Goal: Information Seeking & Learning: Learn about a topic

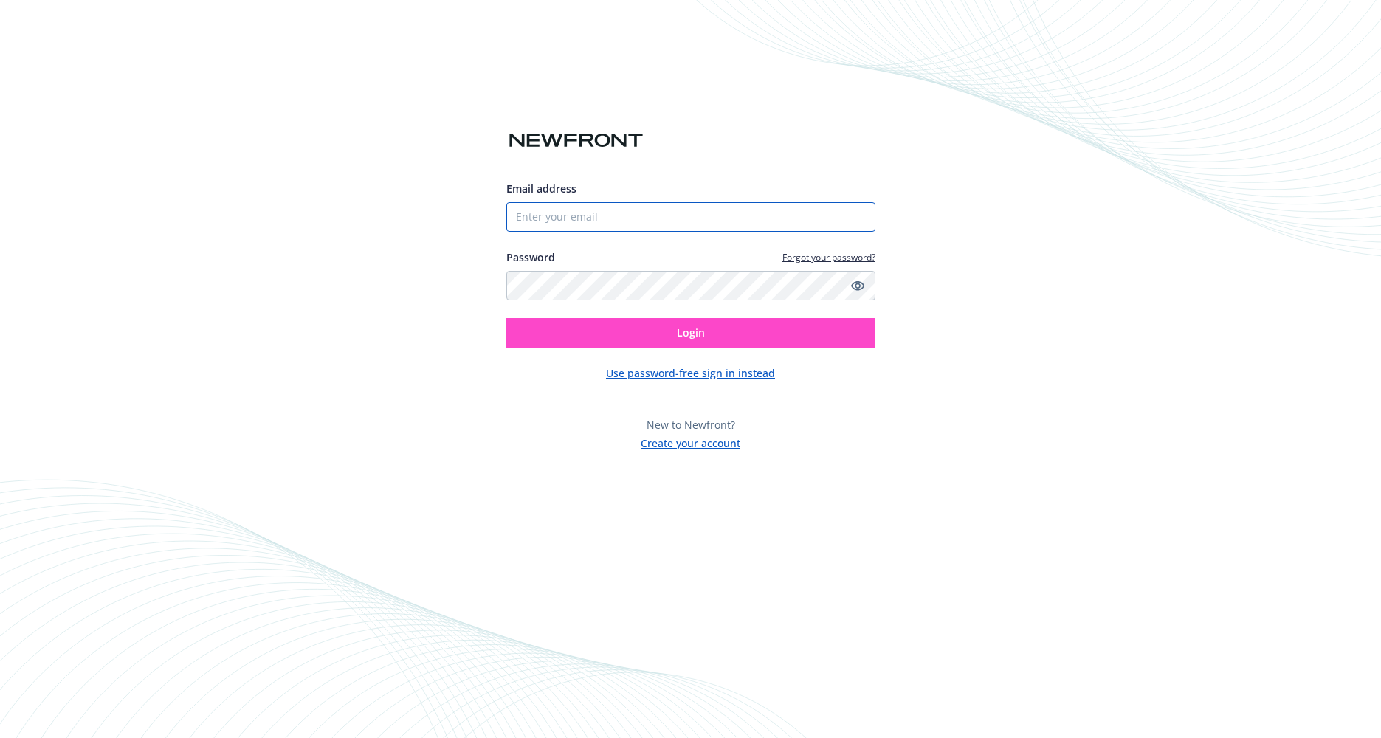
type input "[PERSON_NAME][EMAIL_ADDRESS][PERSON_NAME][DOMAIN_NAME]"
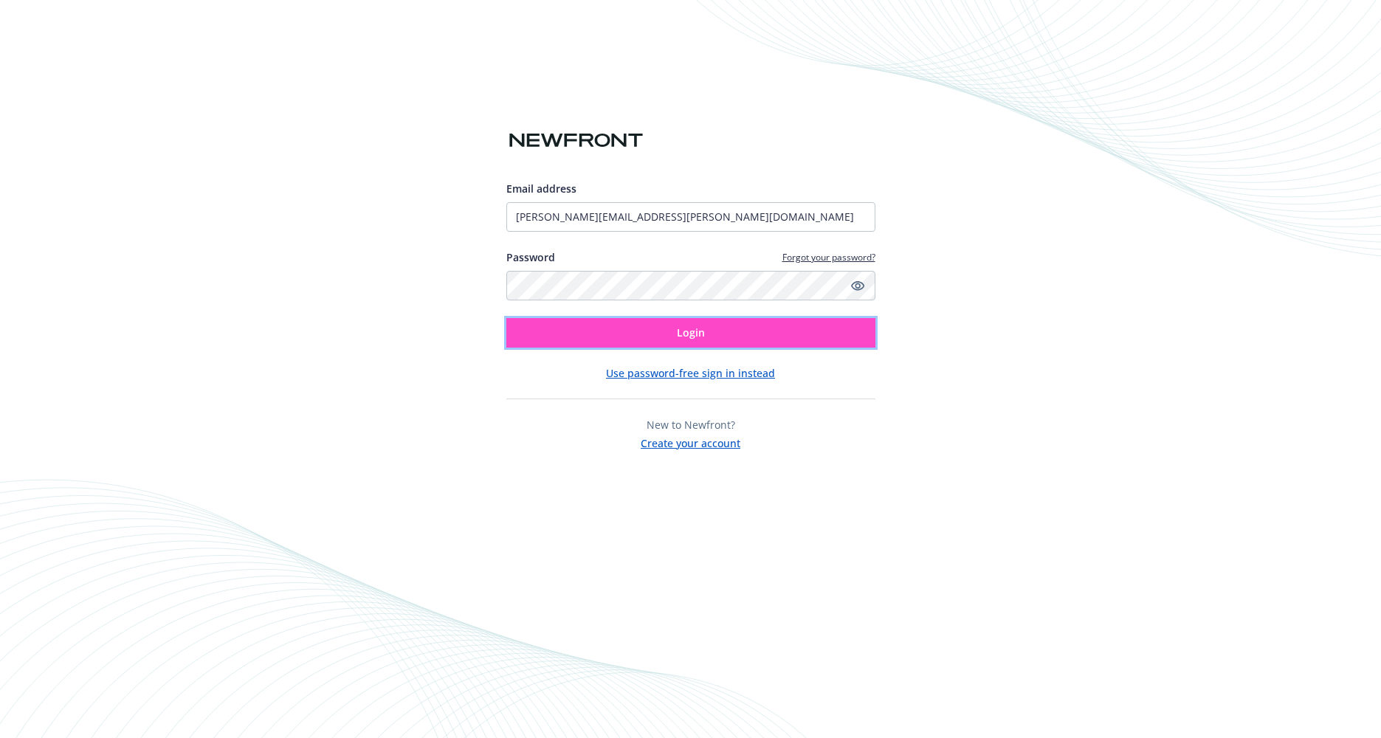
click at [710, 325] on button "Login" at bounding box center [690, 333] width 369 height 30
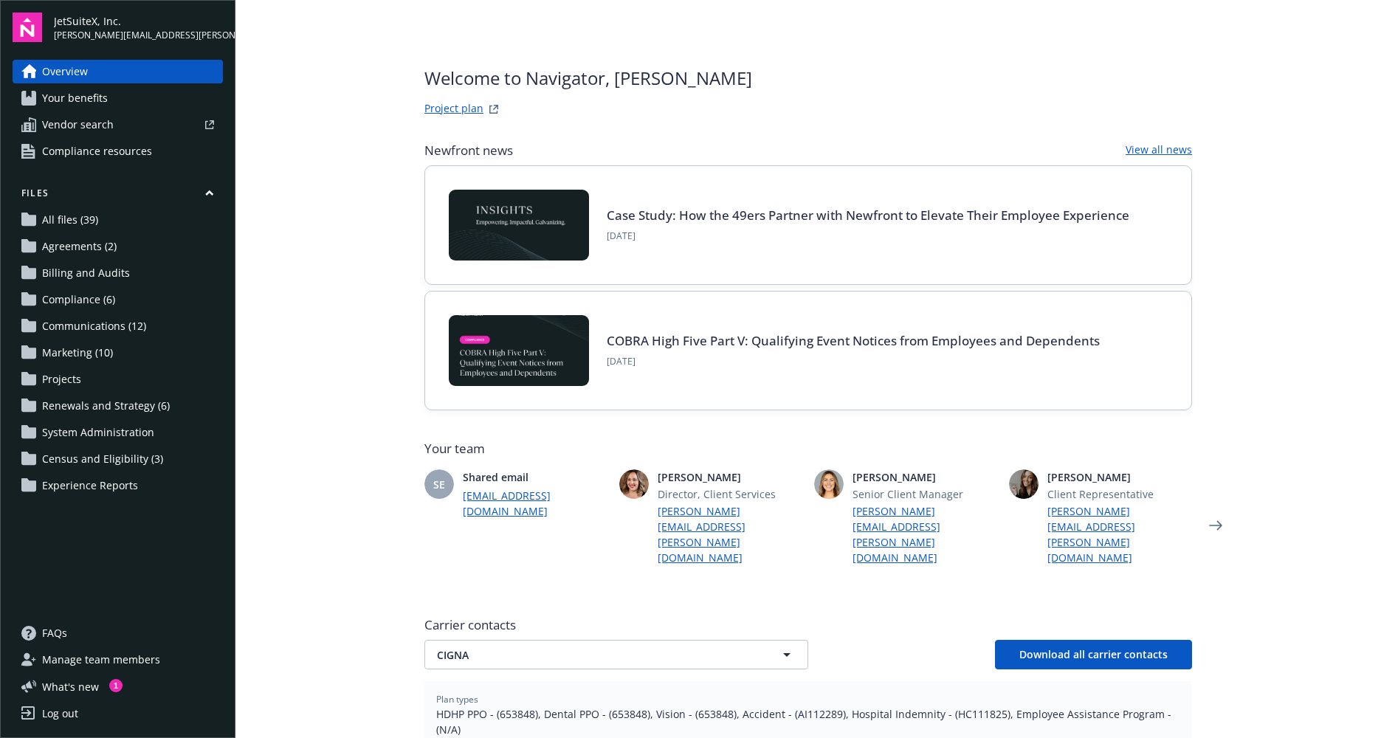
click at [306, 430] on main "Welcome to Navigator , [PERSON_NAME] Project plan Newfront news View all news C…" at bounding box center [807, 369] width 1145 height 738
click at [94, 216] on span "All files (39)" at bounding box center [70, 220] width 56 height 24
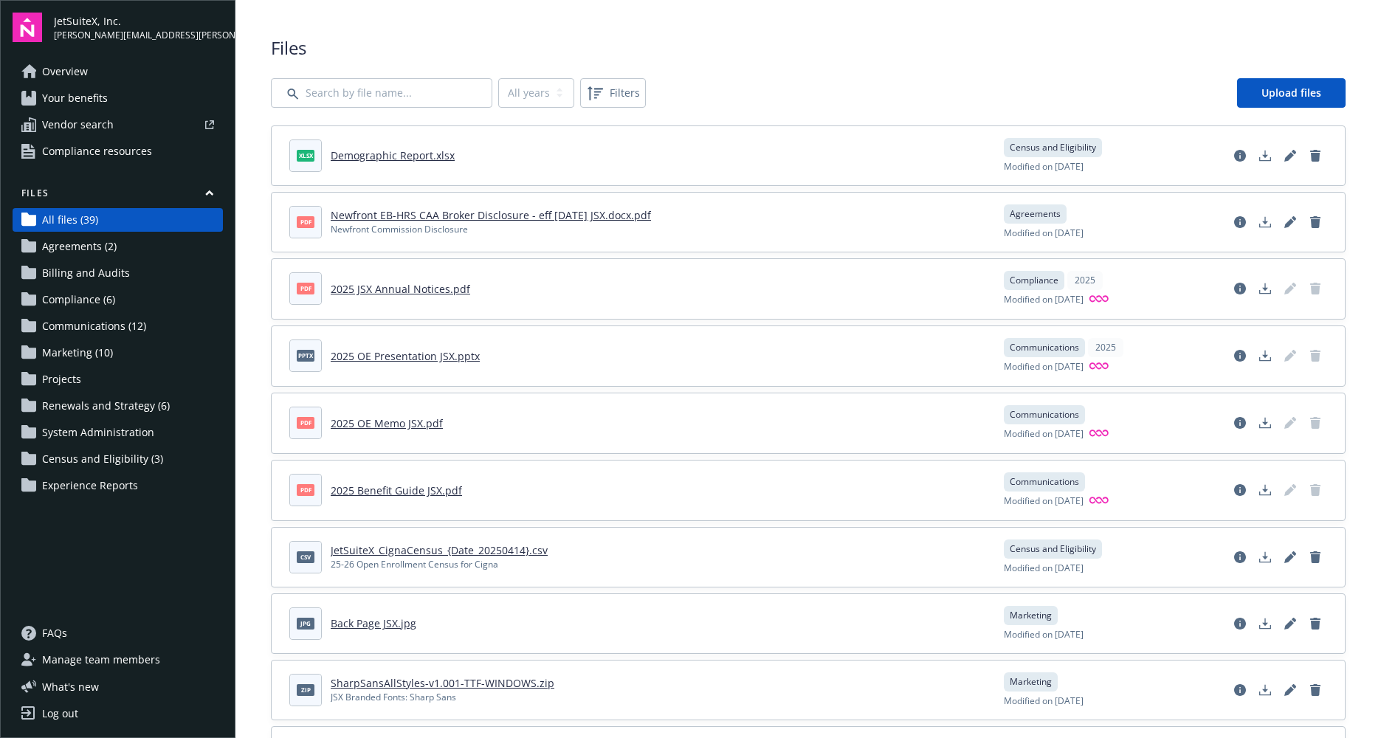
click at [758, 92] on div "All years 2025 2024 2022 Filters Upload files" at bounding box center [808, 93] width 1074 height 30
click at [759, 60] on span "Files" at bounding box center [808, 47] width 1074 height 25
click at [88, 243] on span "Agreements (2)" at bounding box center [79, 247] width 75 height 24
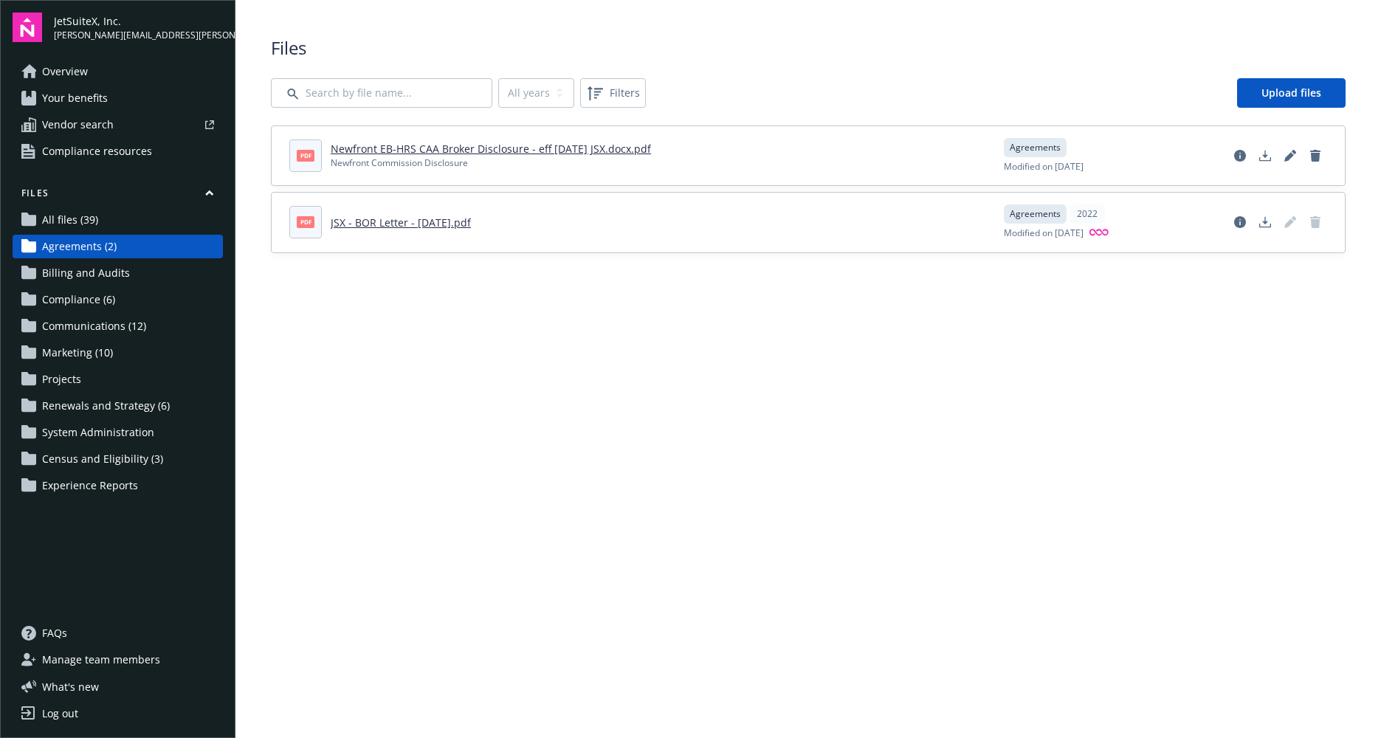
click at [352, 147] on link "Newfront EB-HRS CAA Broker Disclosure - eff 5.1.25 JSX.docx.pdf" at bounding box center [491, 149] width 320 height 14
click at [400, 226] on link "JSX - BOR Letter - 9-1-22.pdf" at bounding box center [401, 222] width 140 height 14
click at [83, 266] on span "Billing and Audits" at bounding box center [86, 273] width 88 height 24
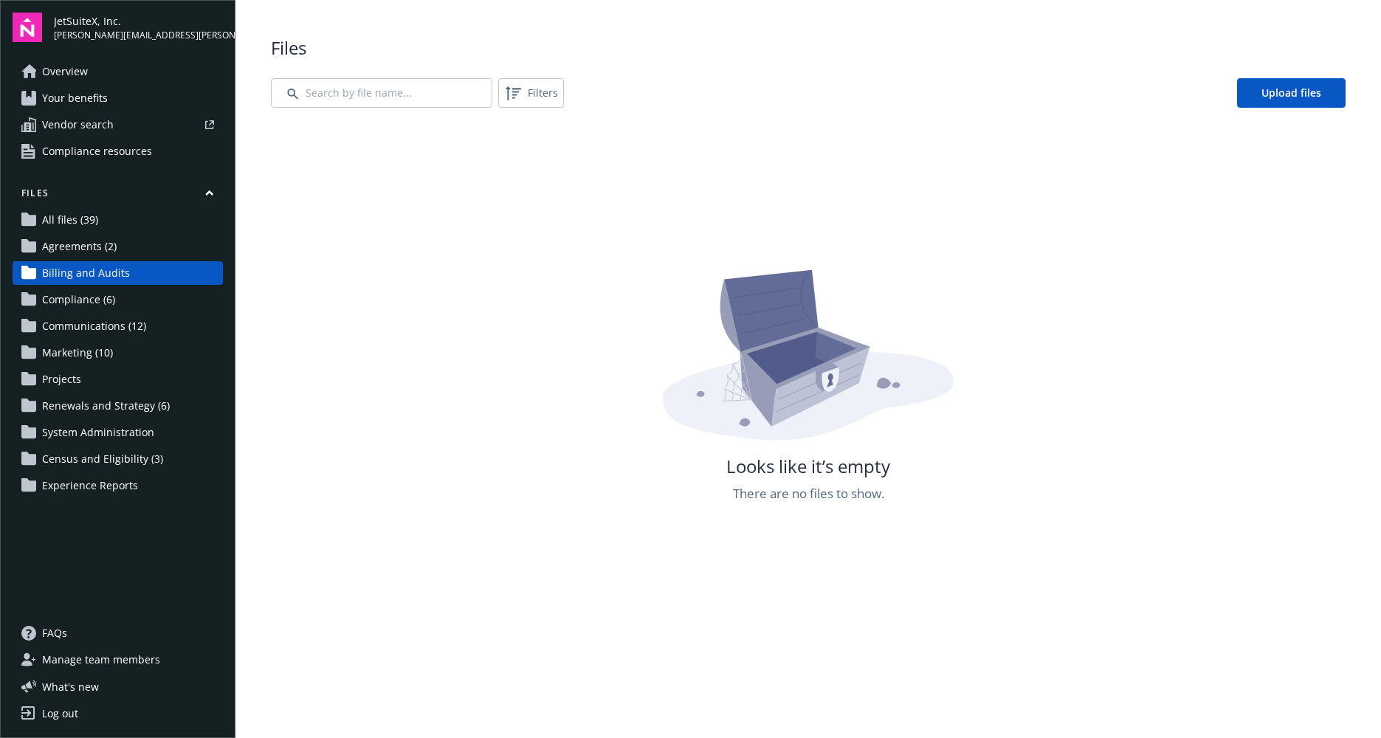
click at [82, 299] on span "Compliance (6)" at bounding box center [78, 300] width 73 height 24
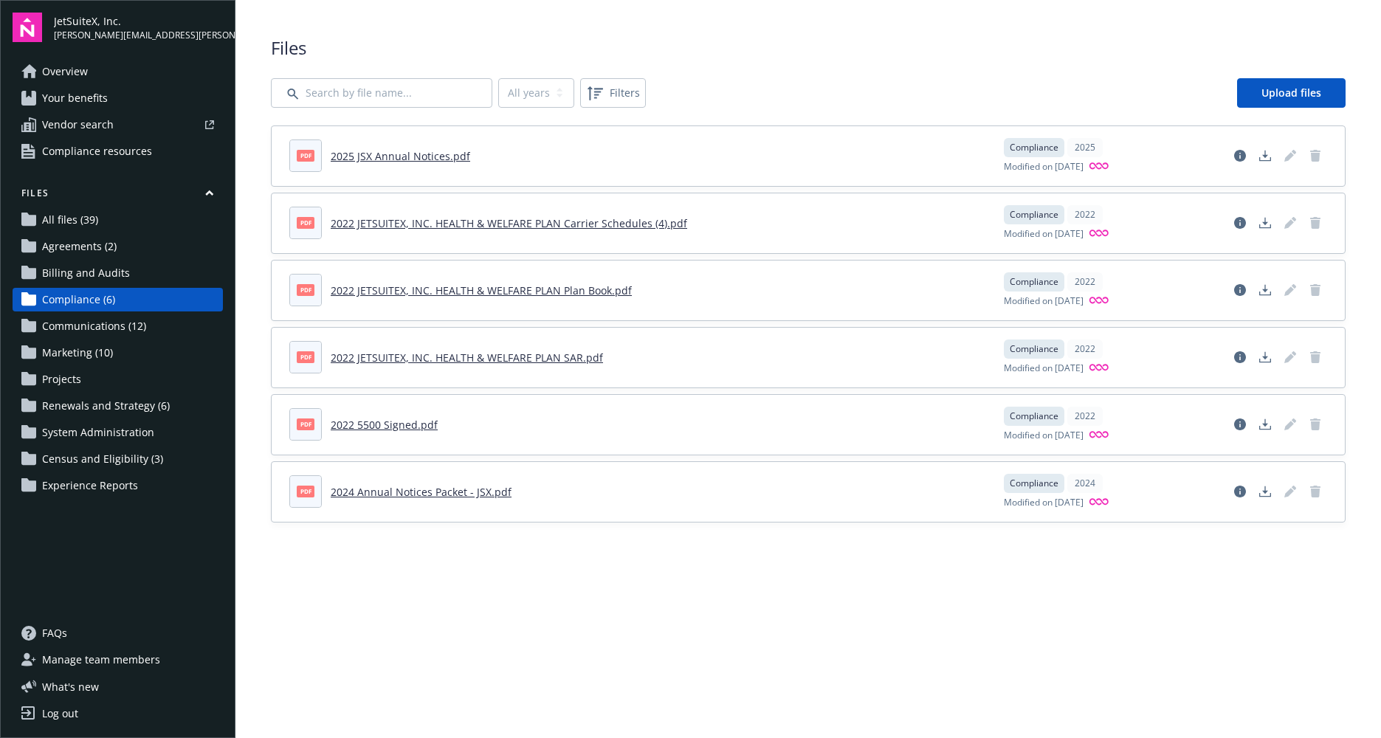
click at [542, 603] on main "Upload progress Files All years 2025 2024 2022 Filters Upload files pdf 2025 JS…" at bounding box center [807, 369] width 1145 height 738
click at [127, 323] on span "Communications (12)" at bounding box center [94, 326] width 104 height 24
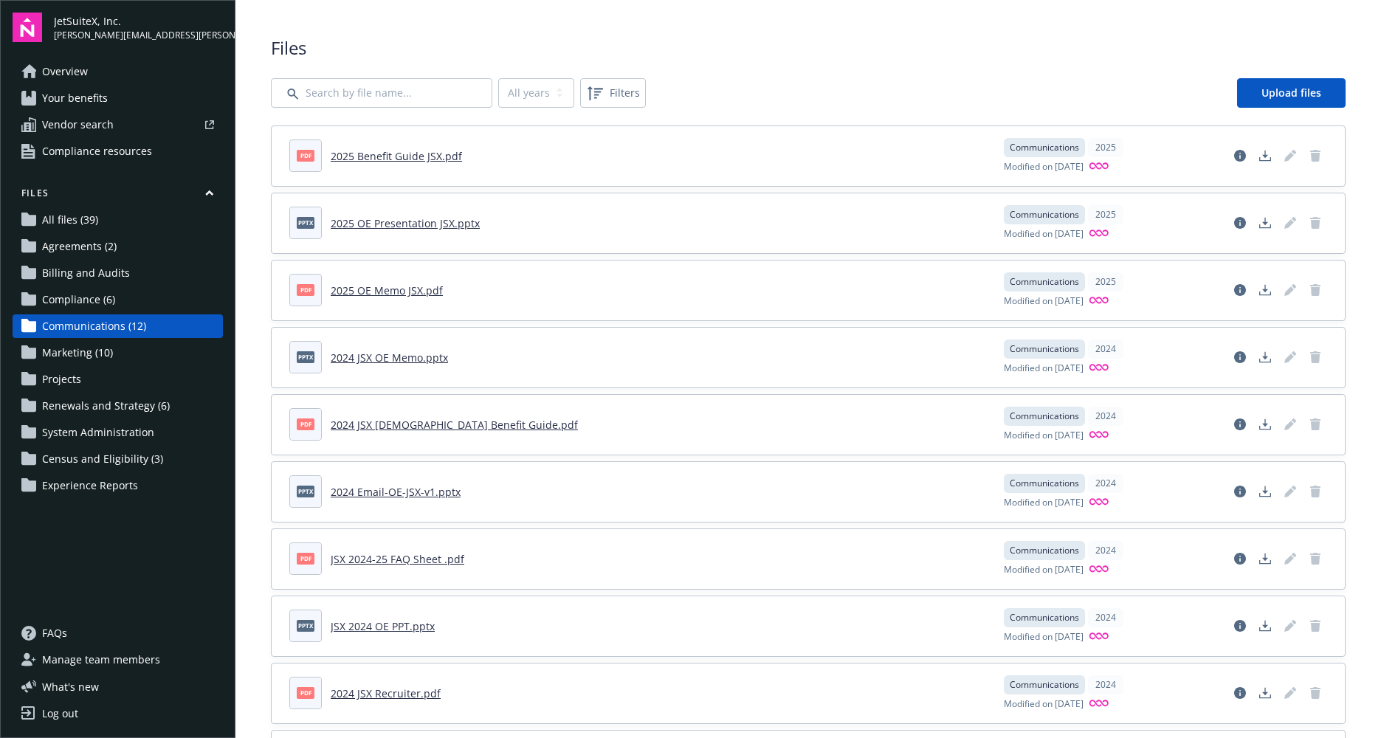
click at [106, 353] on span "Marketing (10)" at bounding box center [77, 353] width 71 height 24
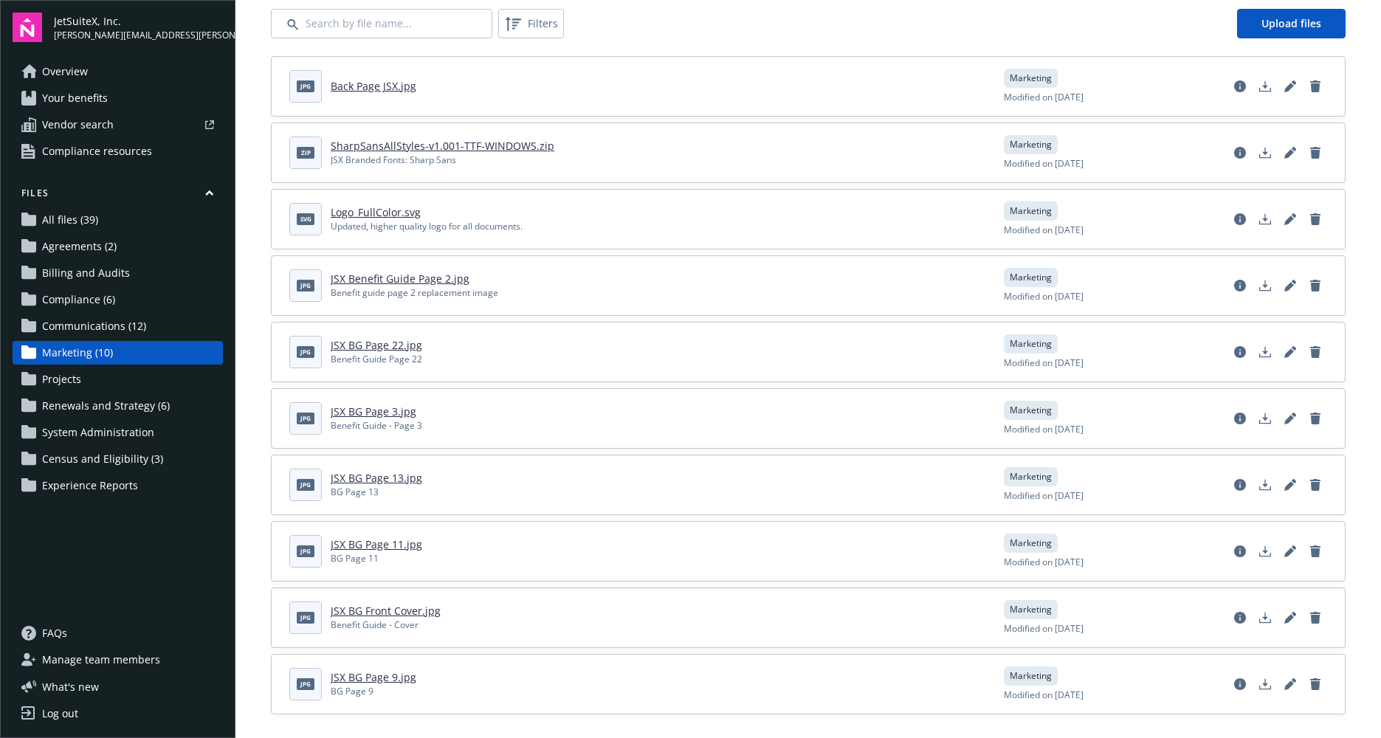
scroll to position [81, 0]
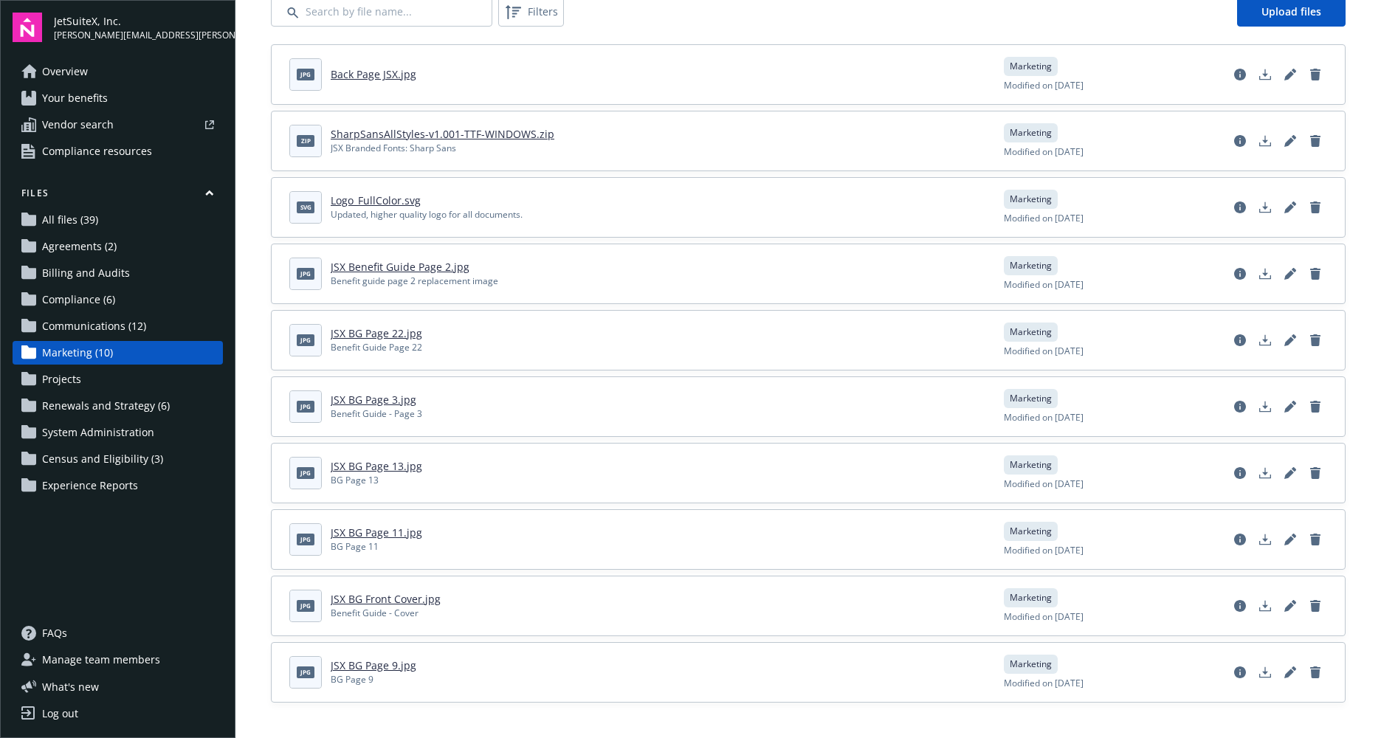
click at [83, 379] on link "Projects" at bounding box center [118, 380] width 210 height 24
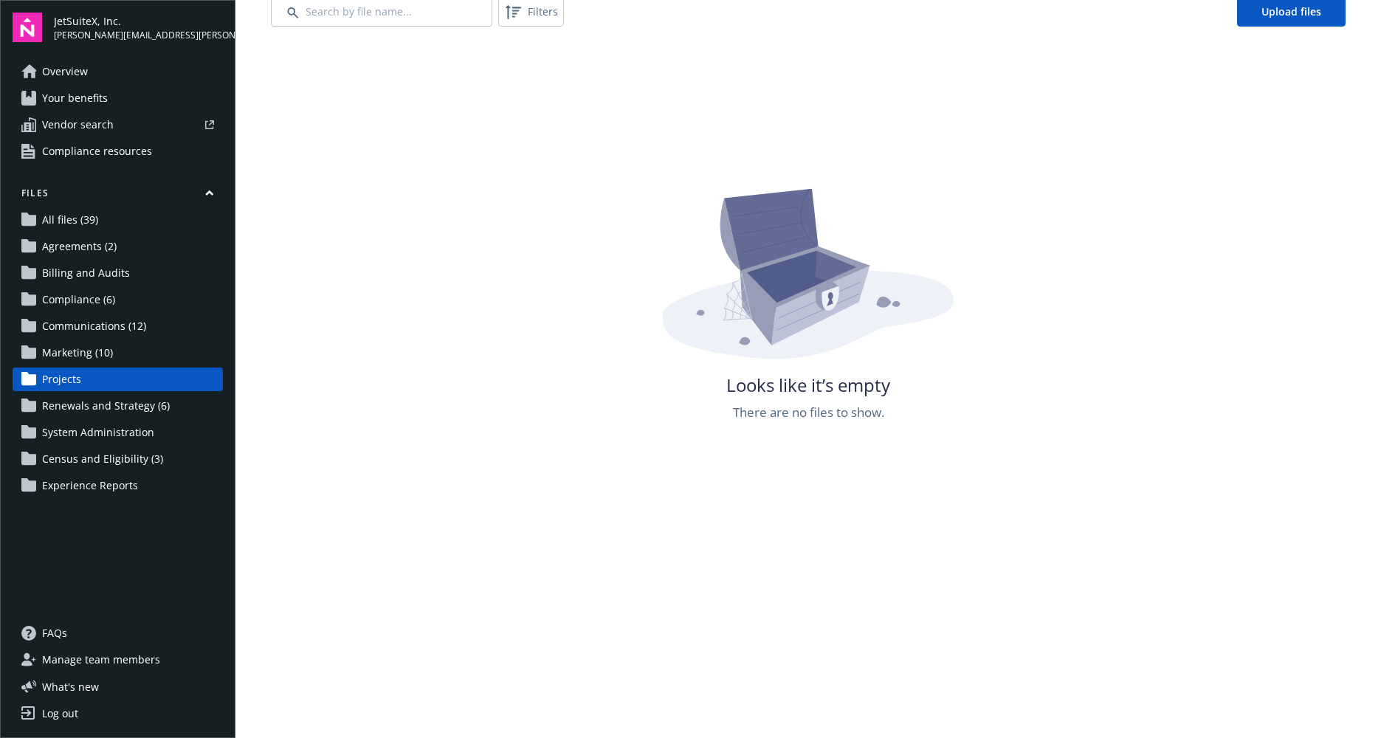
click at [106, 403] on span "Renewals and Strategy (6)" at bounding box center [106, 406] width 128 height 24
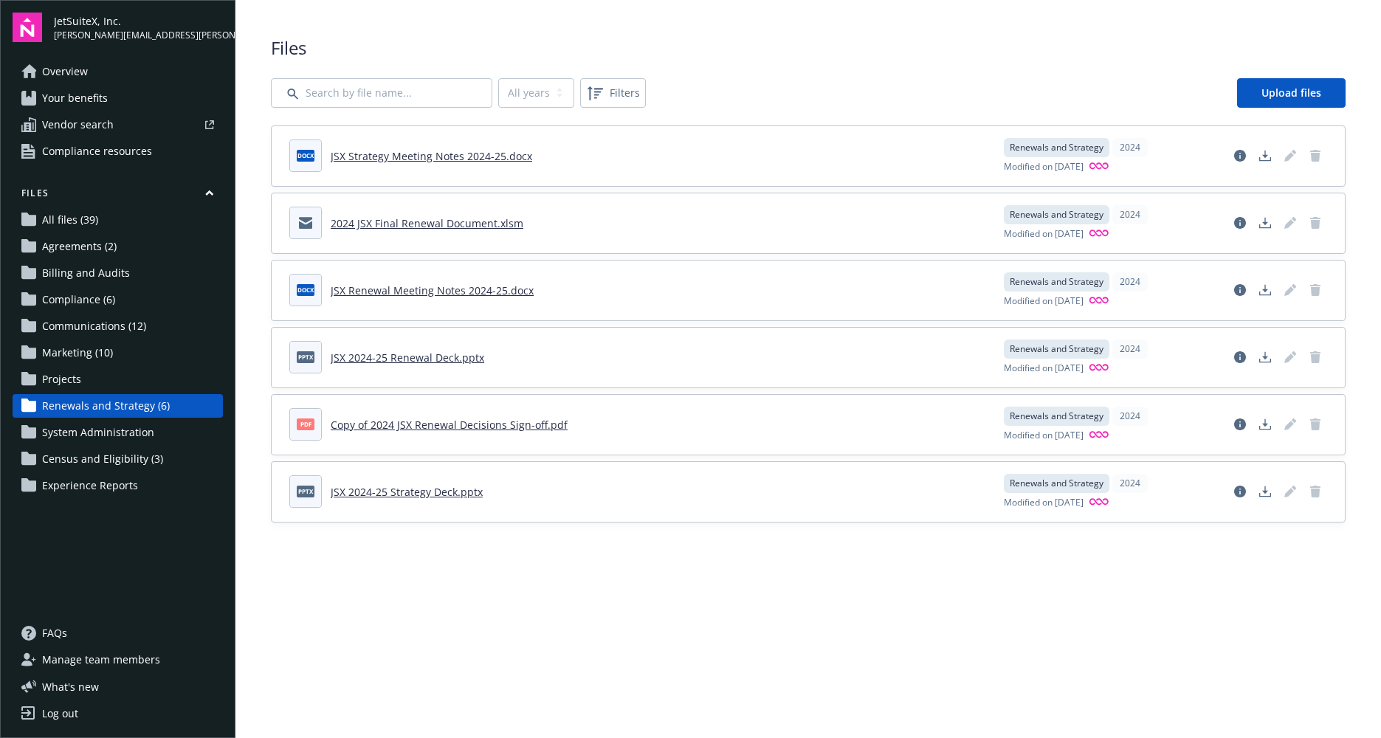
click at [458, 424] on link "Copy of 2024 JSX Renewal Decisions Sign-off.pdf" at bounding box center [449, 425] width 237 height 14
click at [137, 425] on span "System Administration" at bounding box center [98, 433] width 112 height 24
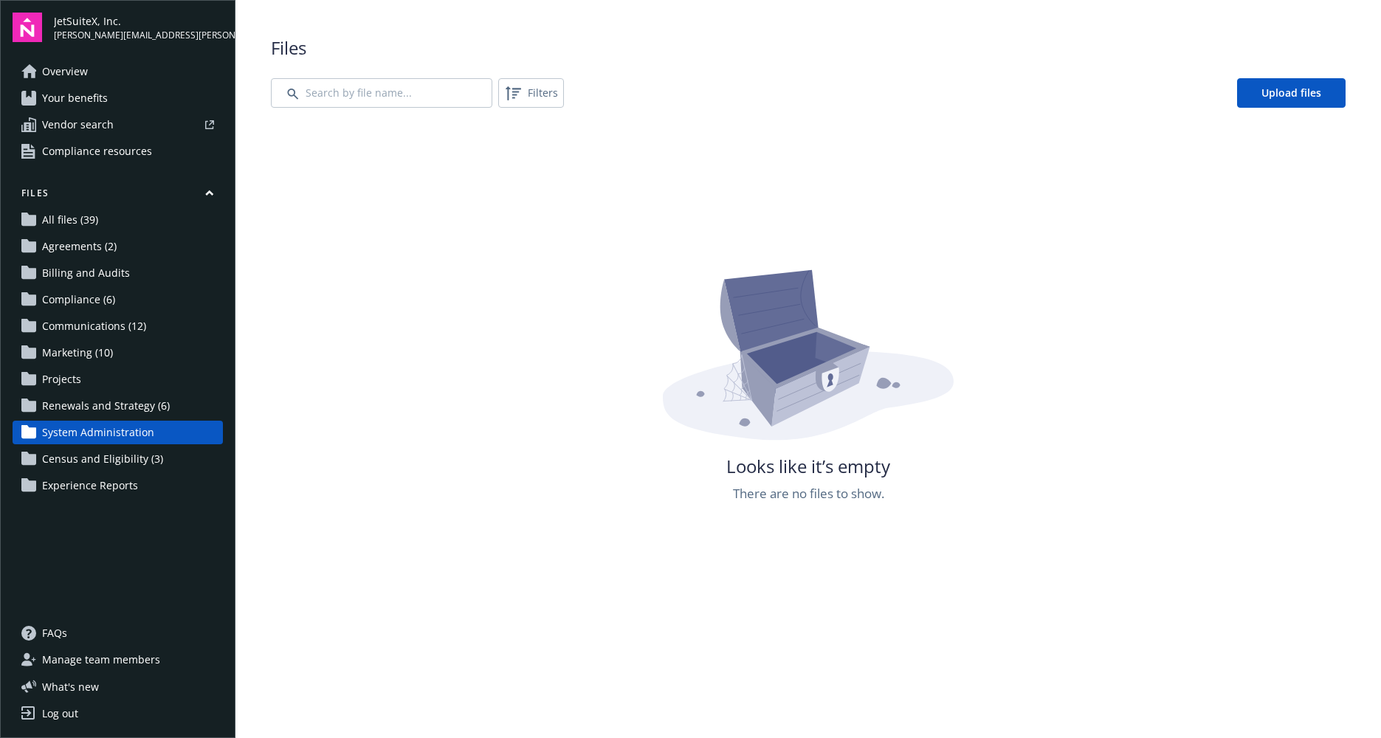
click at [132, 454] on span "Census and Eligibility (3)" at bounding box center [102, 459] width 121 height 24
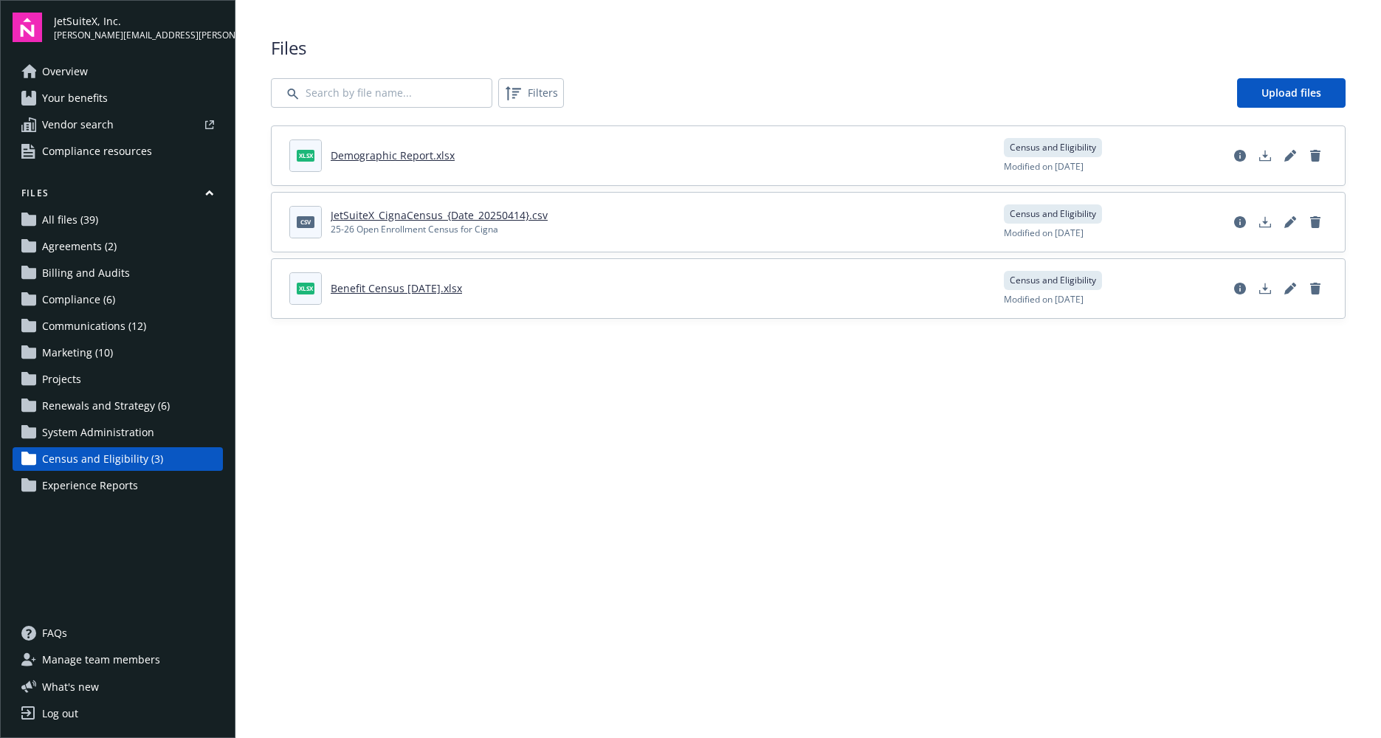
click at [112, 486] on span "Experience Reports" at bounding box center [90, 486] width 96 height 24
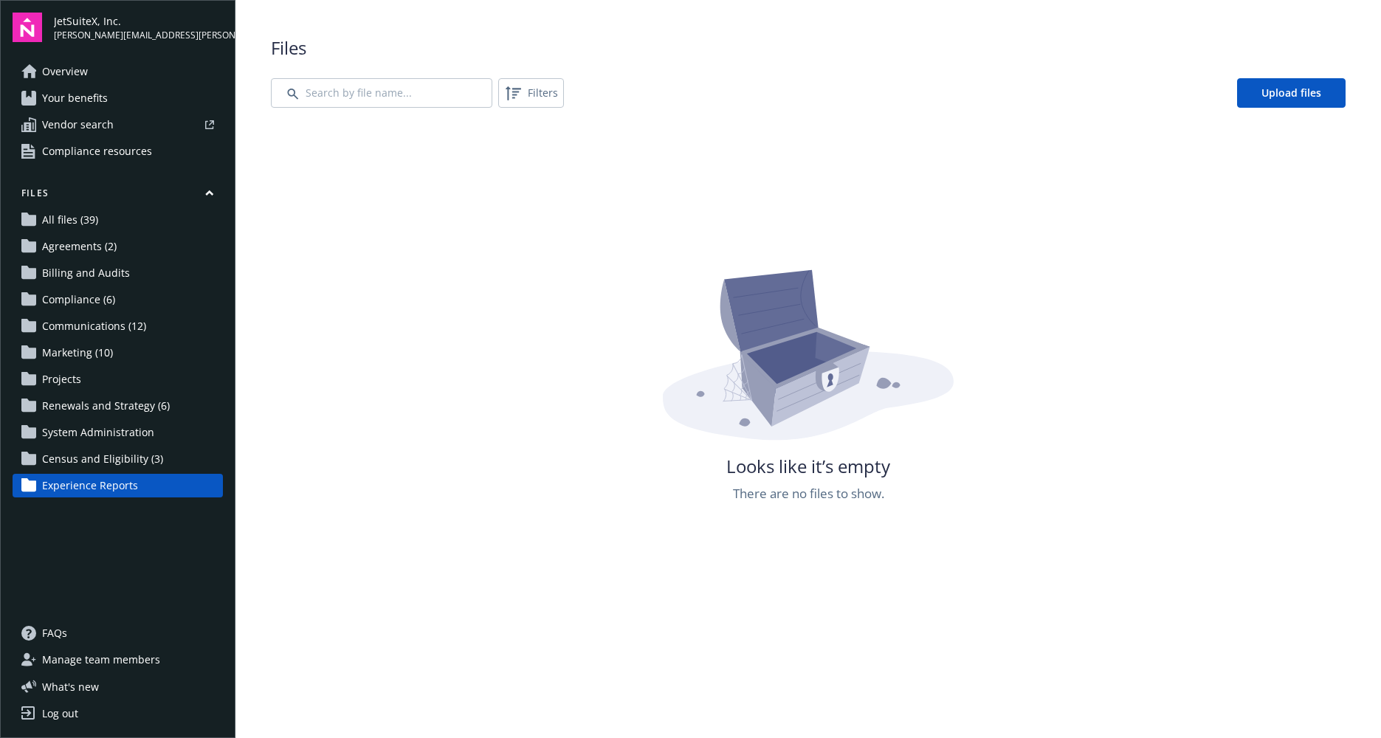
click at [120, 411] on span "Renewals and Strategy (6)" at bounding box center [106, 406] width 128 height 24
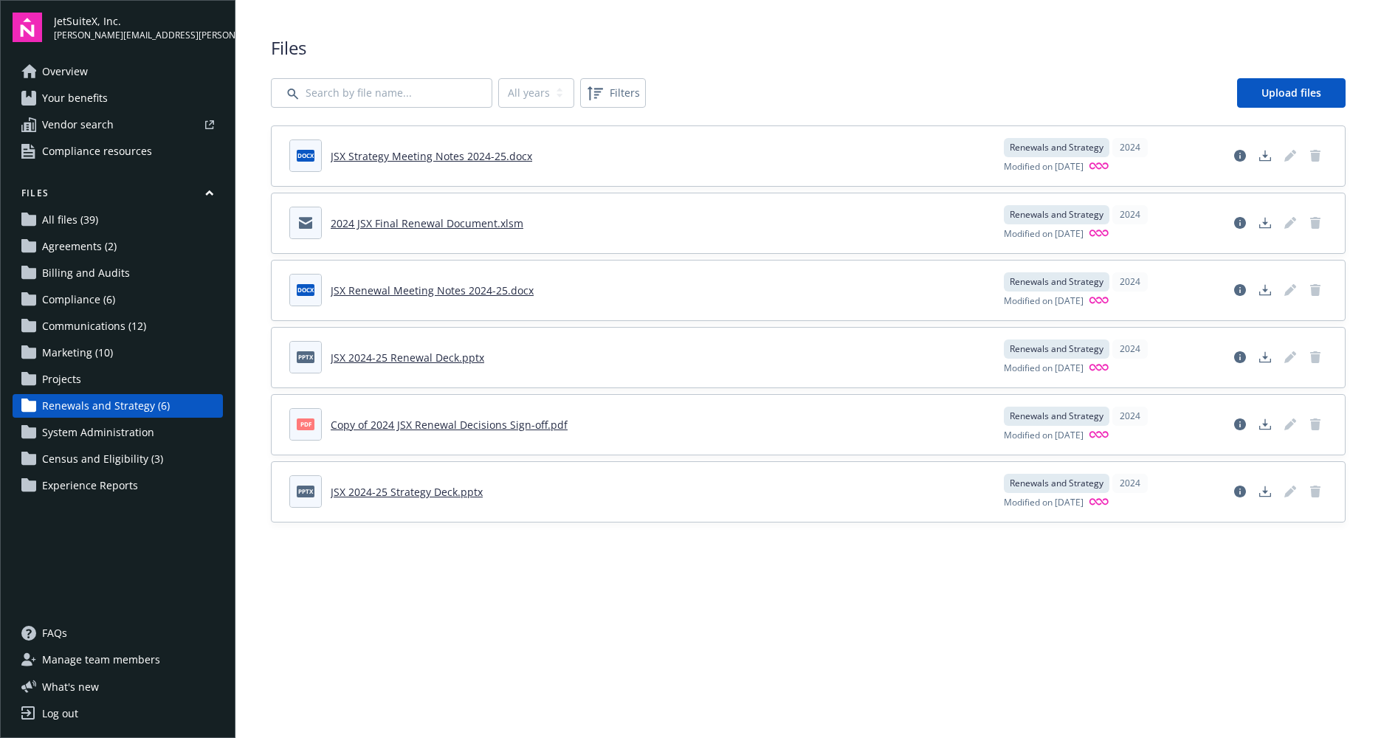
click at [120, 129] on link "Vendor search" at bounding box center [118, 125] width 210 height 24
click at [103, 100] on span "Your benefits" at bounding box center [75, 98] width 66 height 24
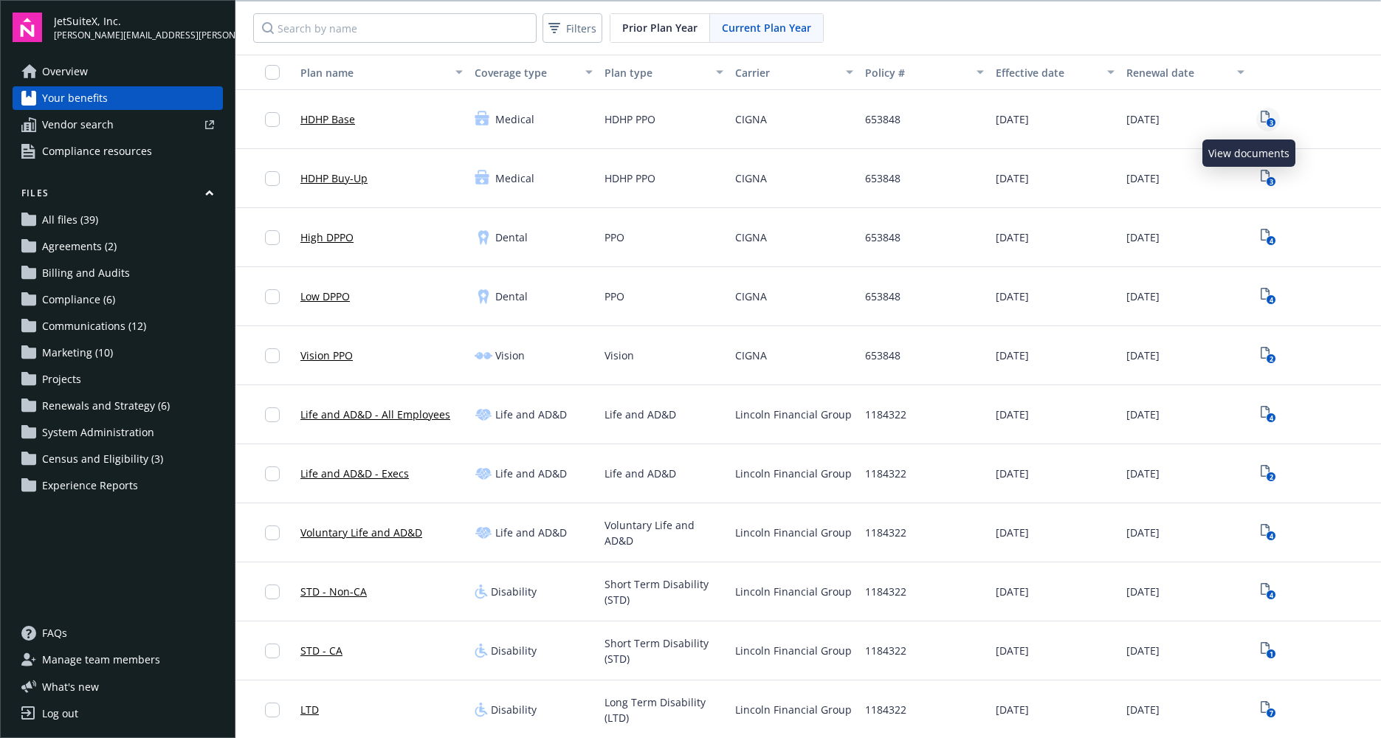
click at [1260, 117] on icon "3" at bounding box center [1267, 119] width 15 height 17
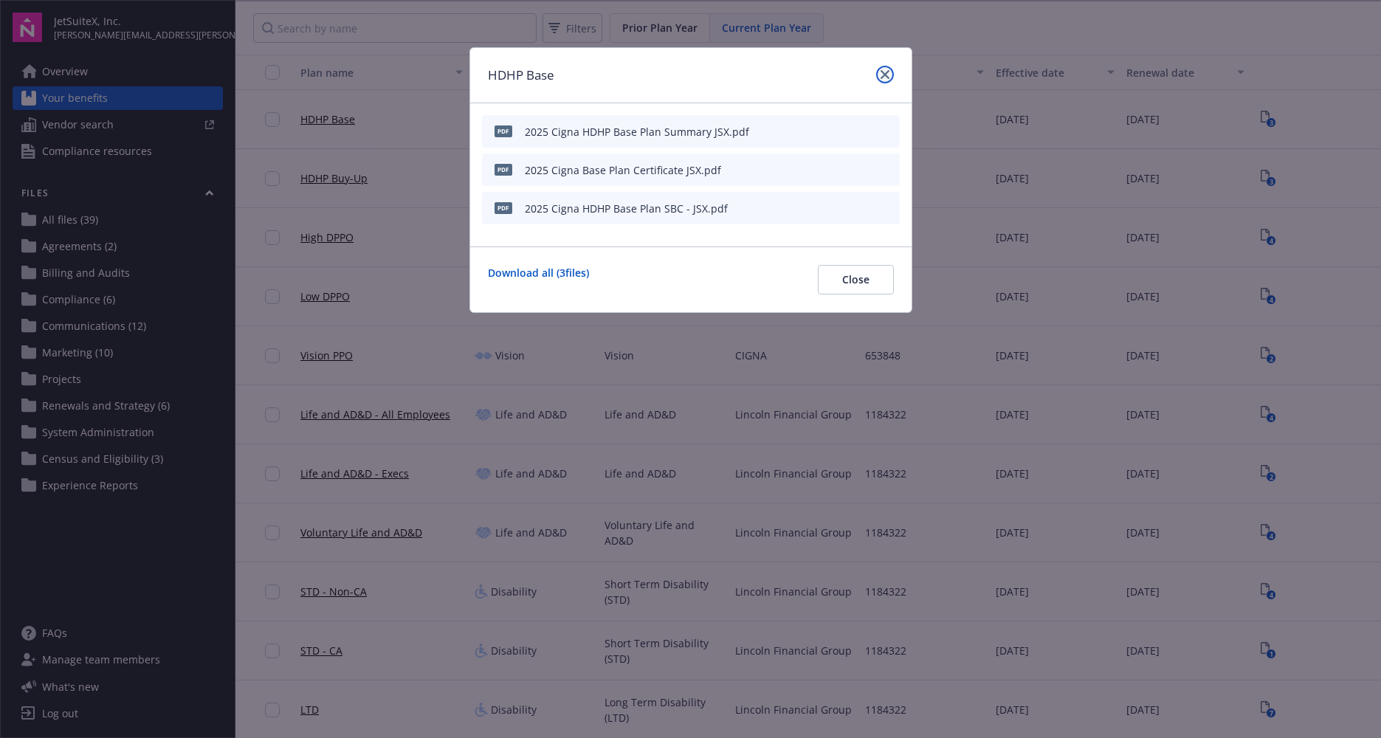
click at [882, 77] on icon "close" at bounding box center [884, 74] width 9 height 9
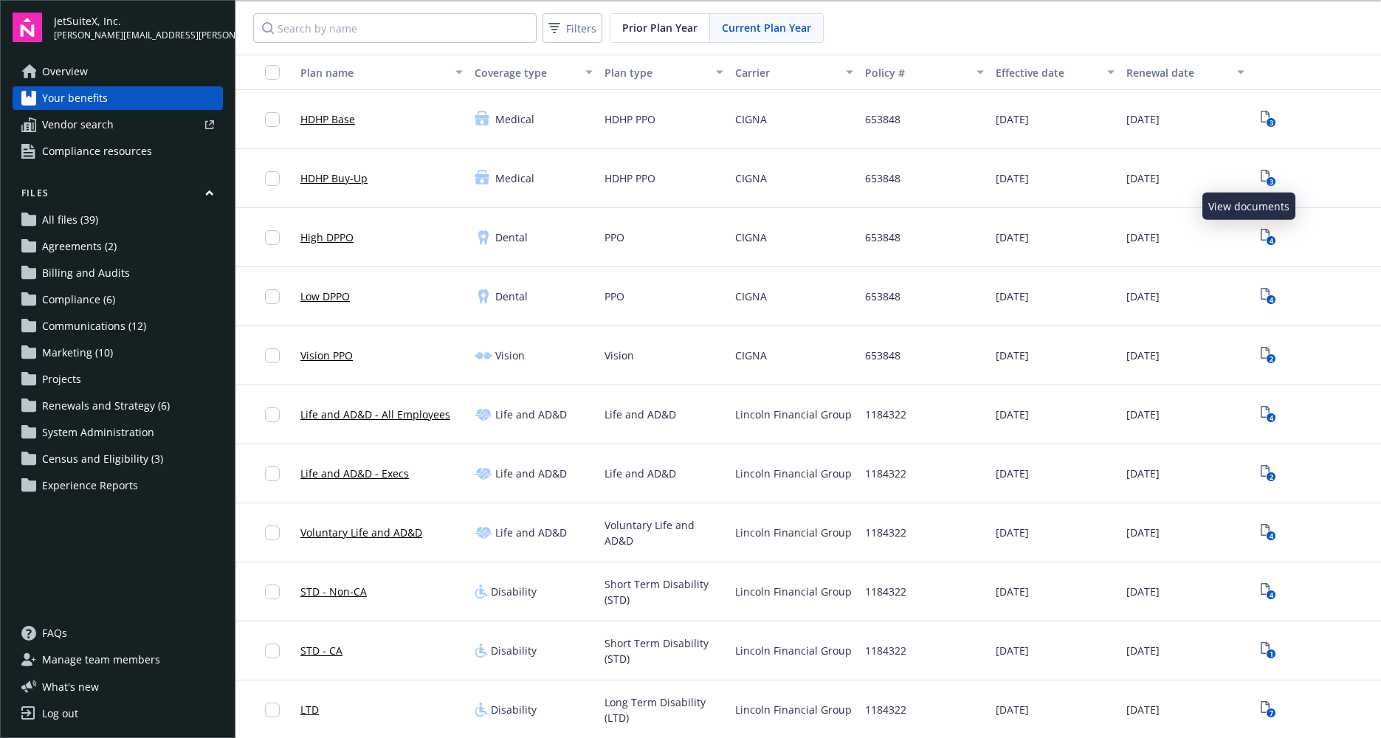
click at [1260, 172] on span "3" at bounding box center [1268, 179] width 24 height 24
click at [1260, 176] on icon "3" at bounding box center [1267, 178] width 15 height 17
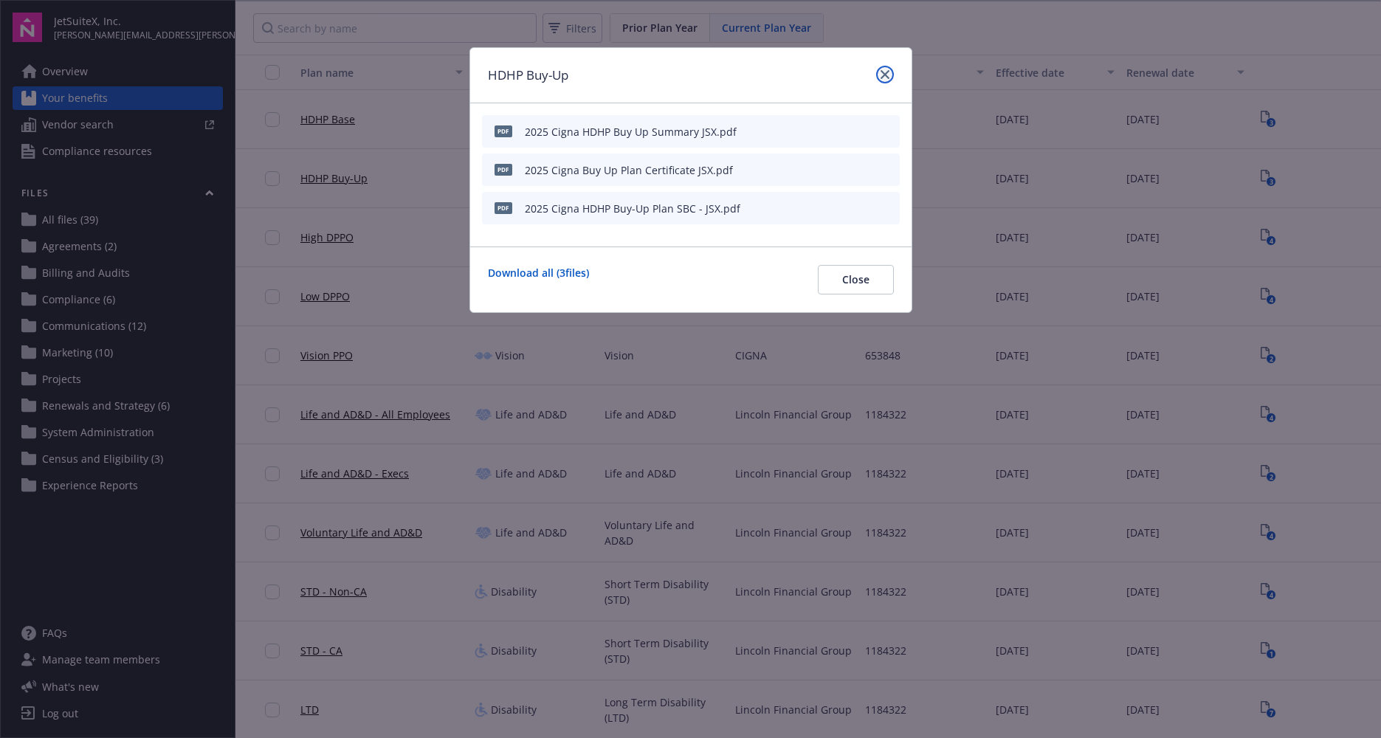
click at [883, 76] on icon "close" at bounding box center [884, 74] width 9 height 9
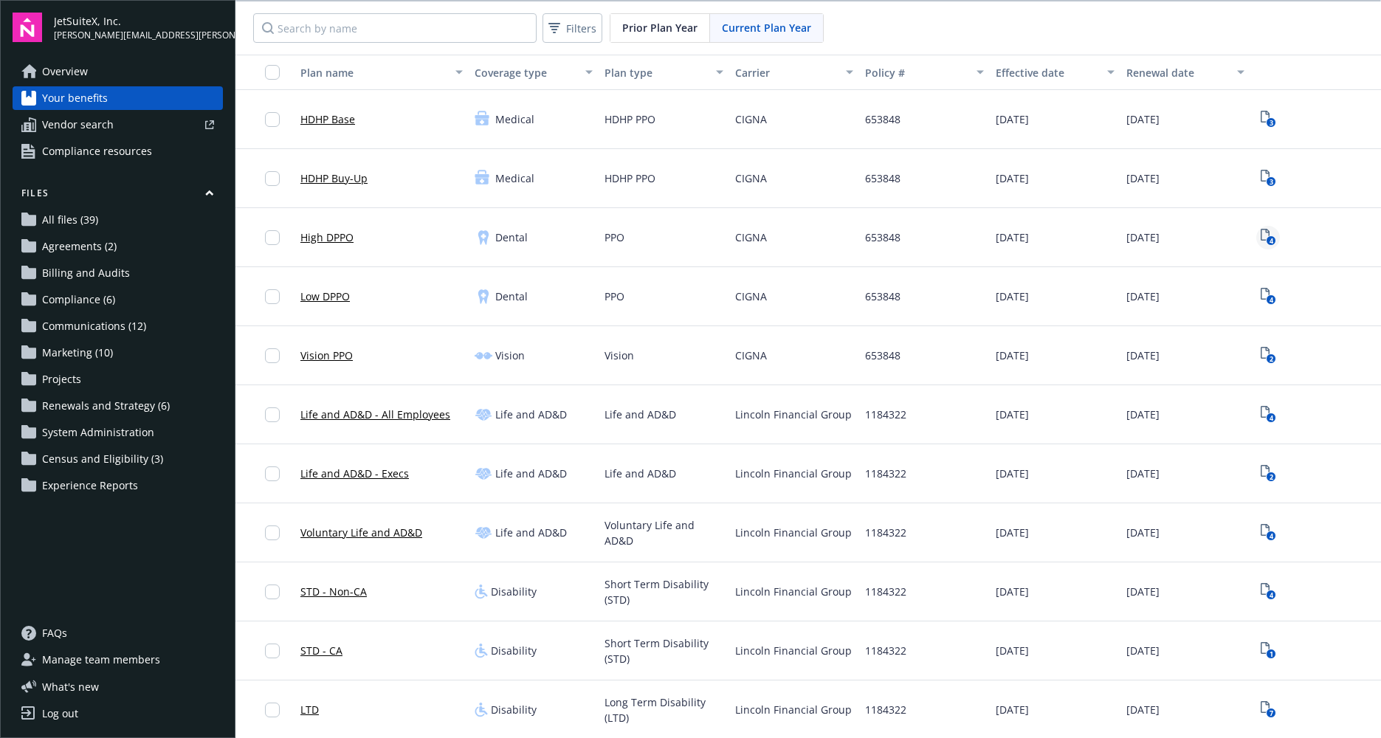
click at [1260, 235] on icon "4" at bounding box center [1267, 237] width 15 height 17
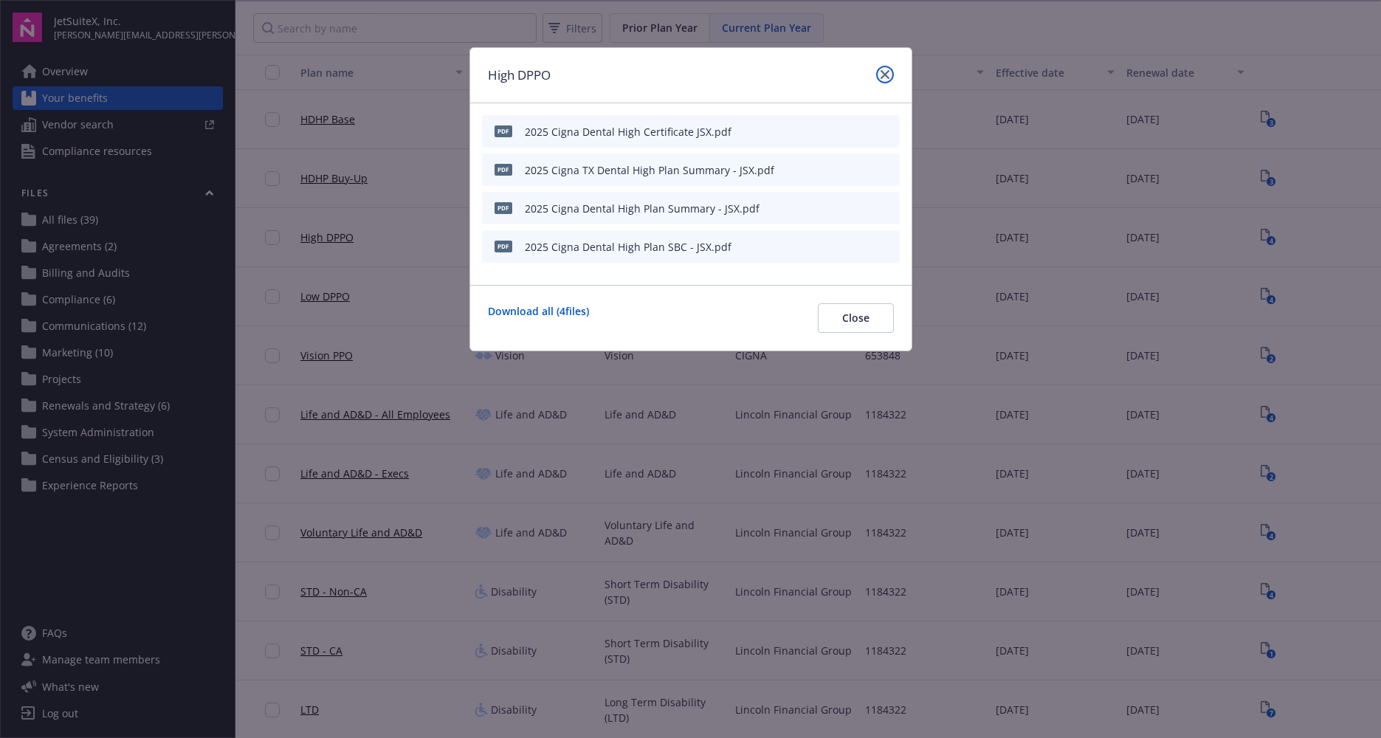
click at [886, 73] on icon "close" at bounding box center [884, 74] width 9 height 9
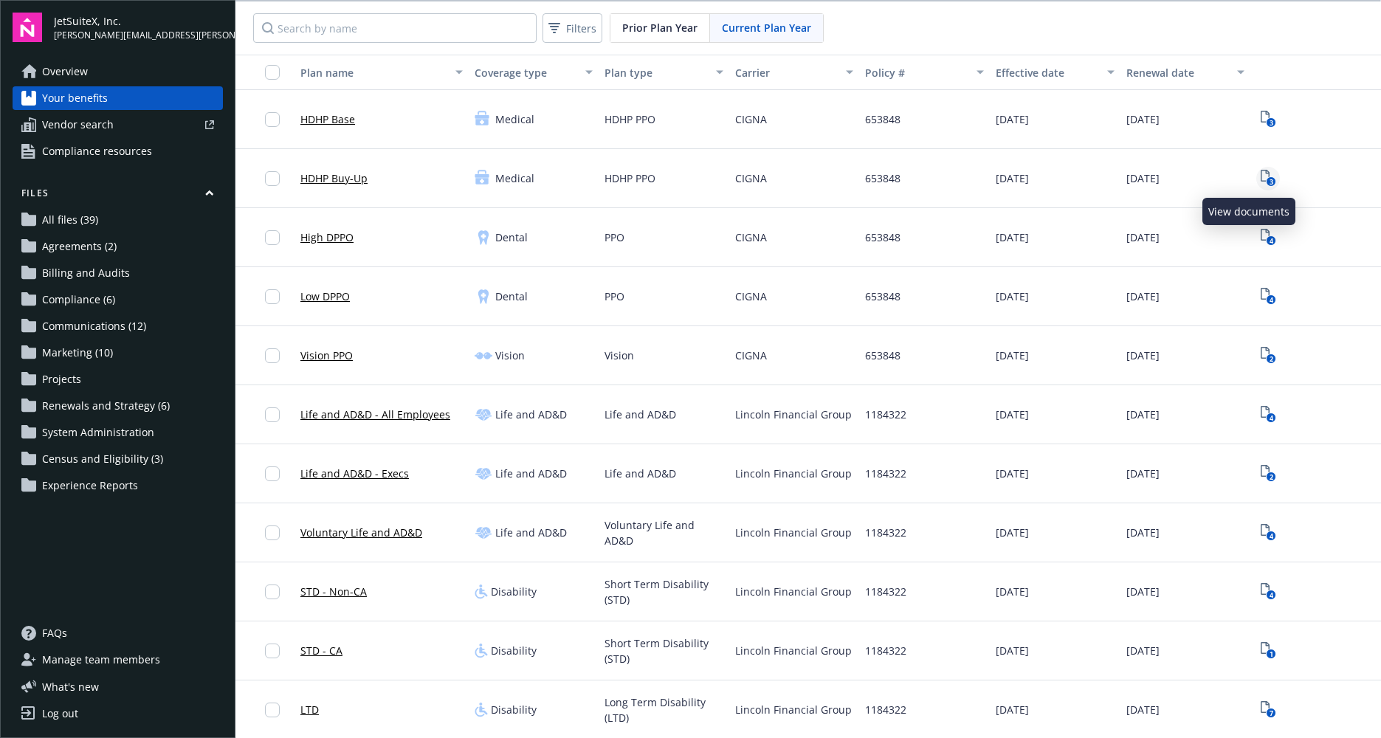
click at [1260, 173] on icon "3" at bounding box center [1267, 178] width 15 height 17
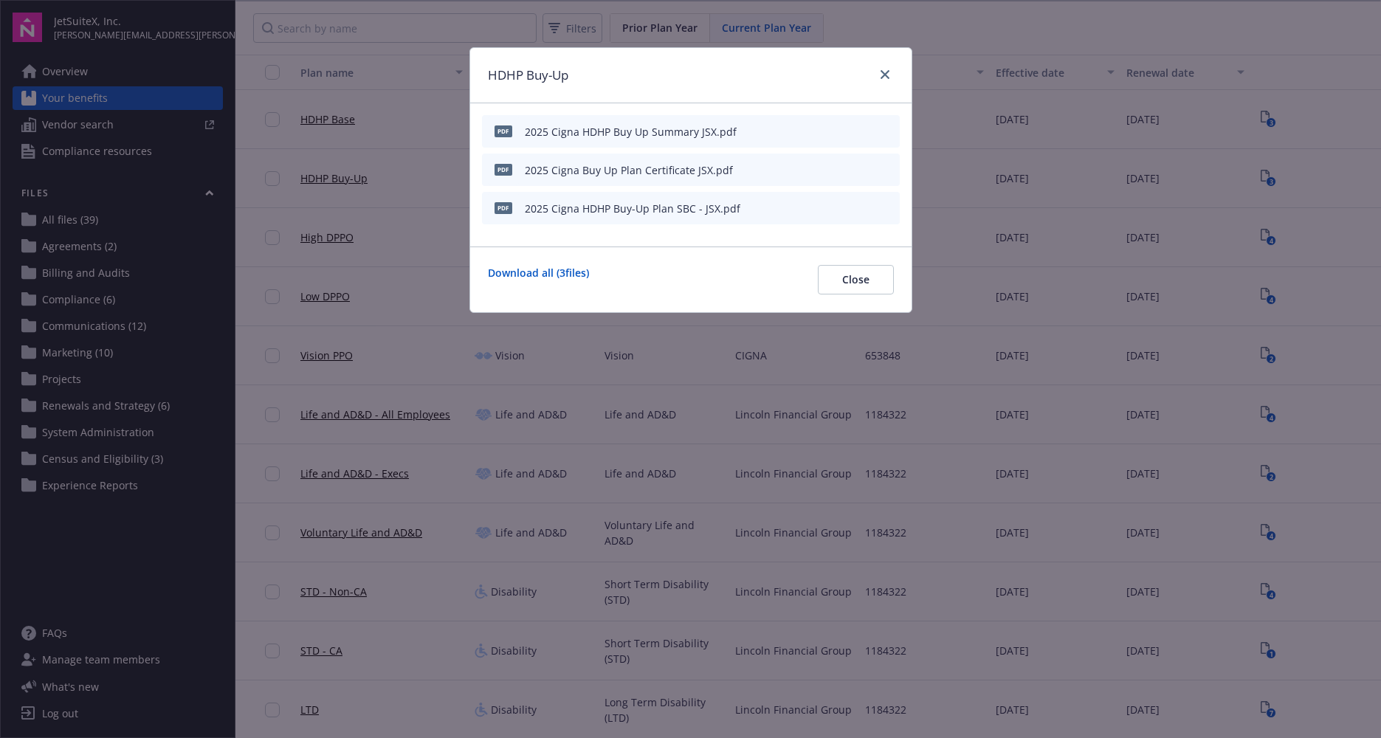
click at [894, 164] on div "pdf 2025 Cigna Buy Up Plan Certificate JSX.pdf" at bounding box center [691, 169] width 418 height 32
click at [890, 165] on icon "preview file" at bounding box center [885, 169] width 13 height 10
click at [884, 128] on icon "preview file" at bounding box center [885, 130] width 13 height 10
click at [886, 71] on icon "close" at bounding box center [884, 74] width 9 height 9
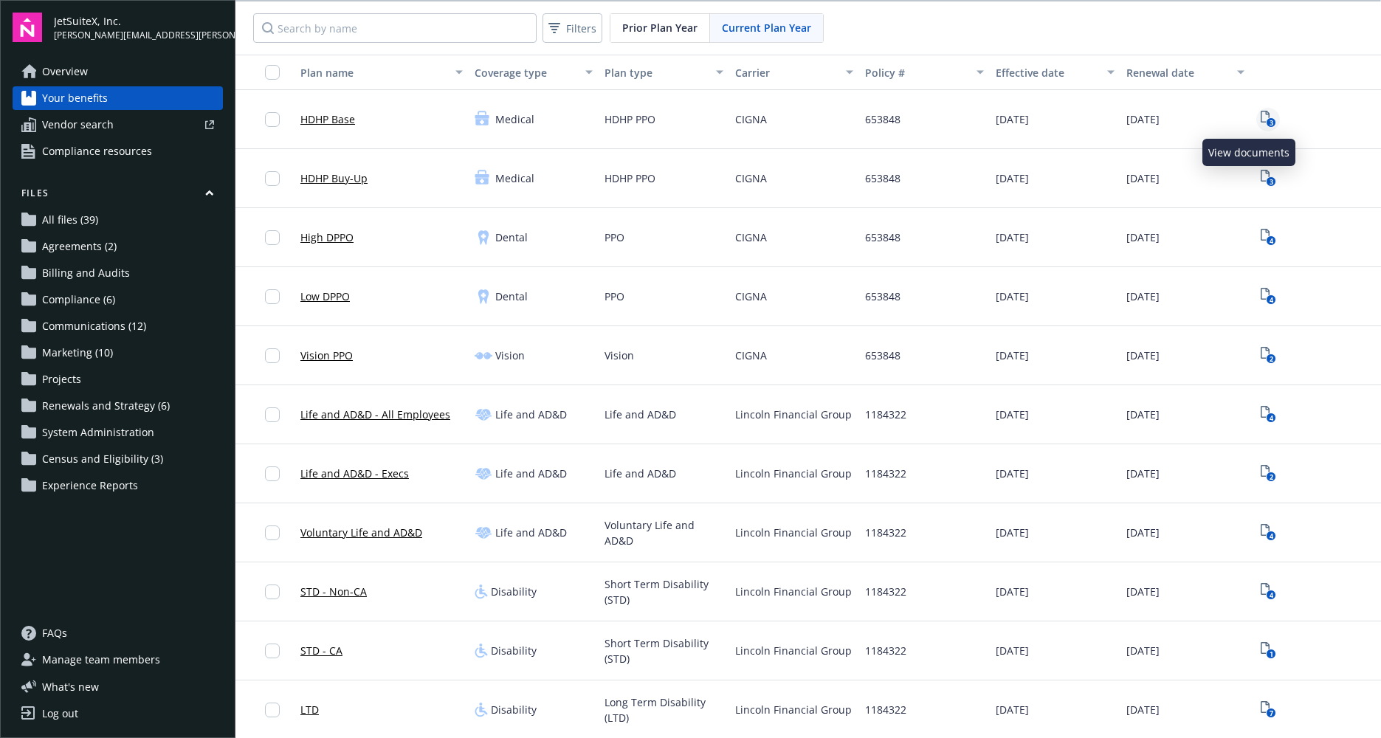
click at [1269, 118] on text "3" at bounding box center [1271, 123] width 4 height 10
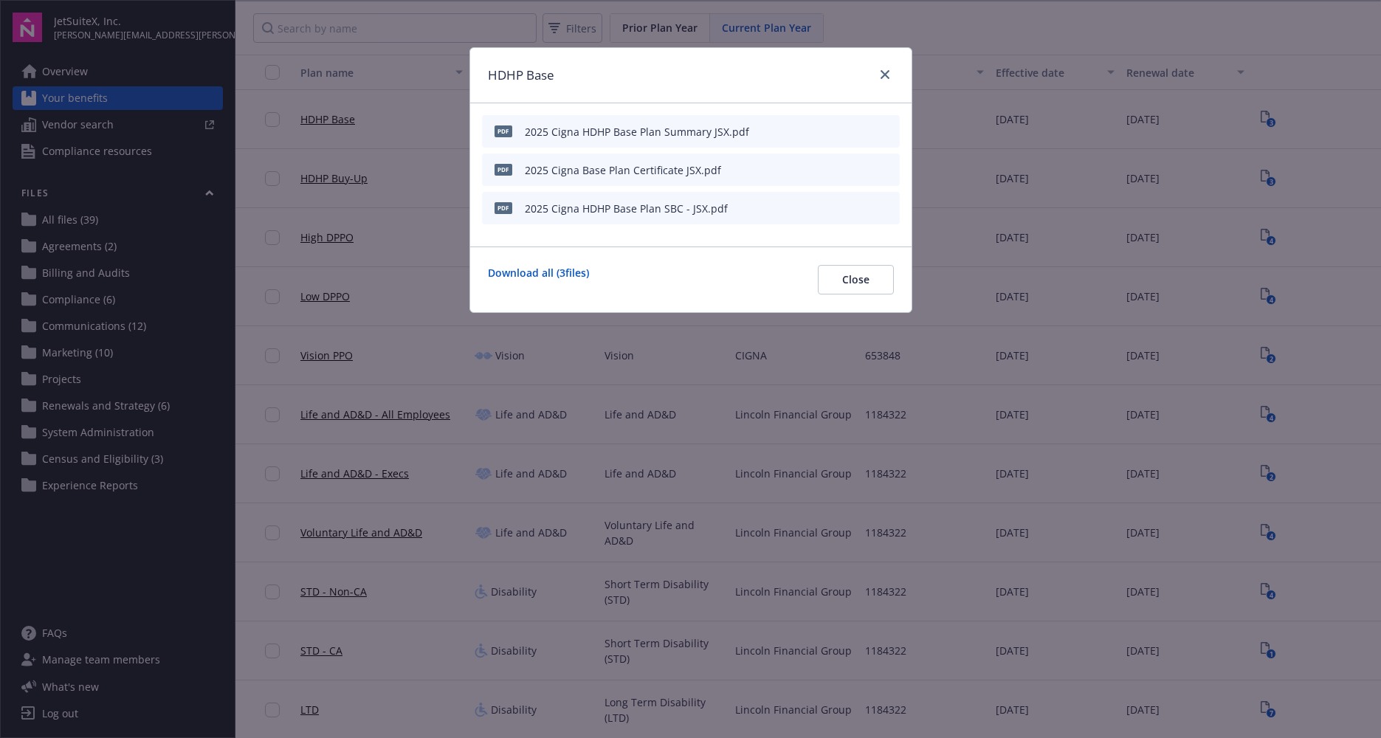
click at [886, 210] on icon "preview file" at bounding box center [885, 207] width 13 height 10
click at [886, 69] on link "close" at bounding box center [885, 75] width 18 height 18
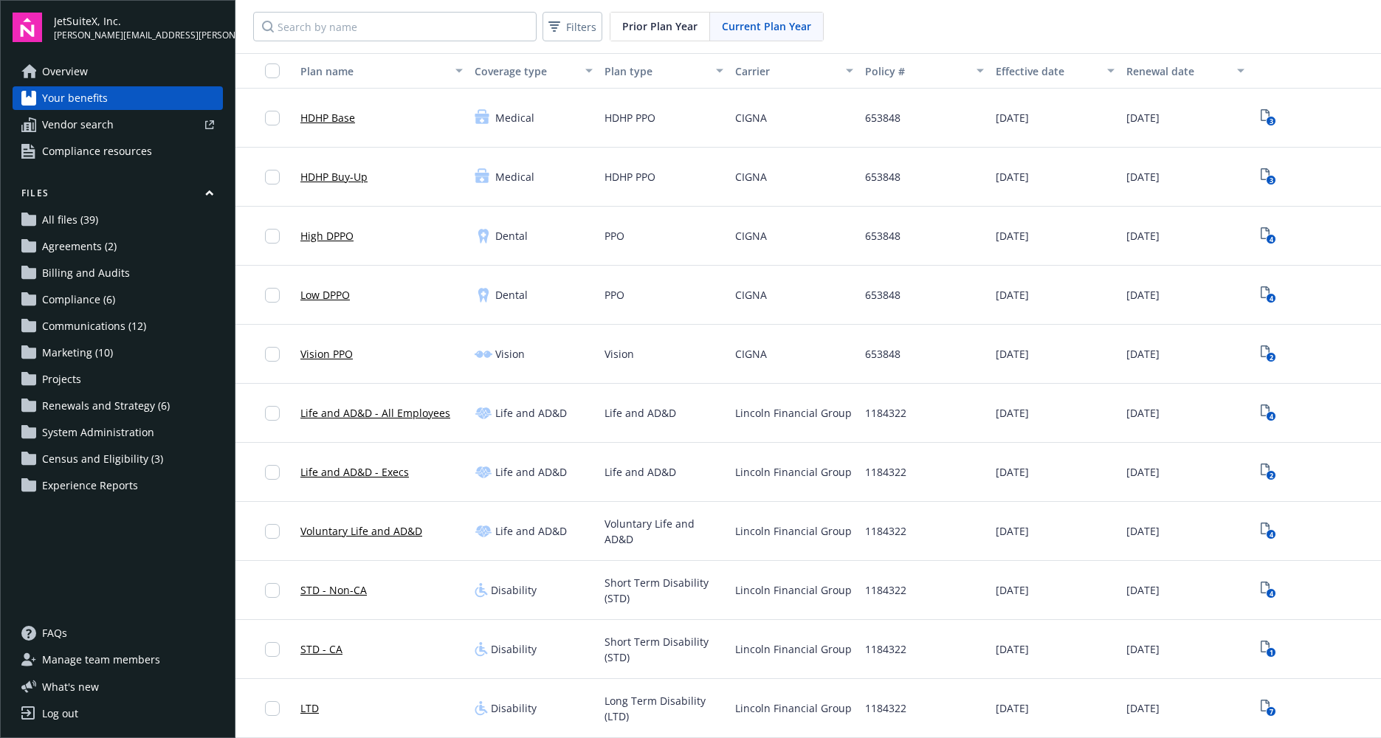
click at [950, 35] on div "Filters Prior Plan Year Current Plan Year" at bounding box center [807, 26] width 1145 height 53
click at [79, 556] on div "Overview Your benefits Vendor search Compliance resources Files All files (39) …" at bounding box center [118, 332] width 210 height 544
